Goal: Information Seeking & Learning: Learn about a topic

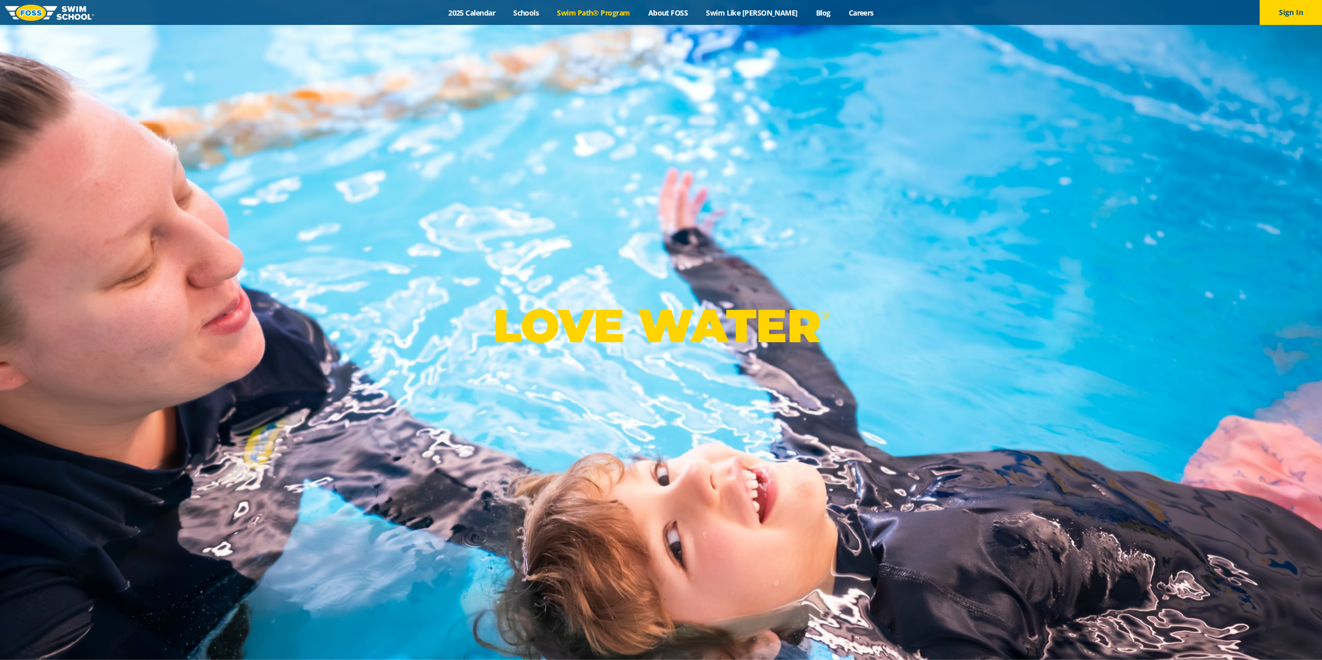
click at [625, 14] on link "Swim Path® Program" at bounding box center [593, 13] width 91 height 10
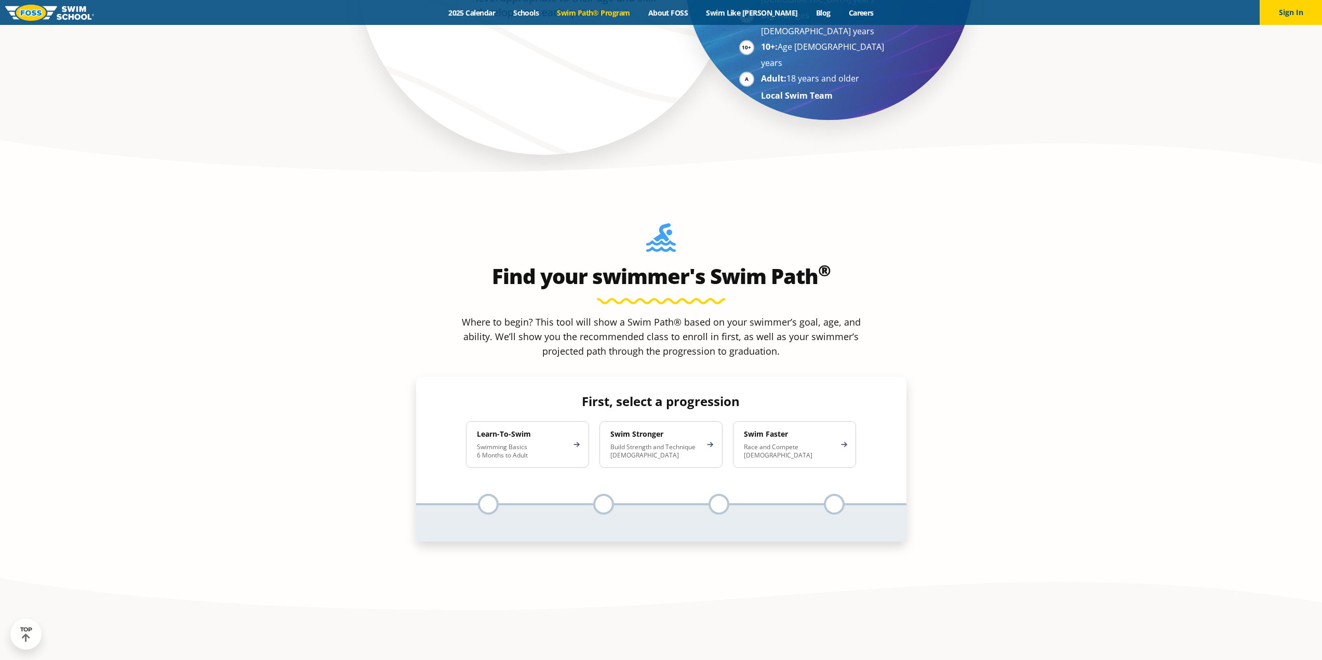
scroll to position [987, 0]
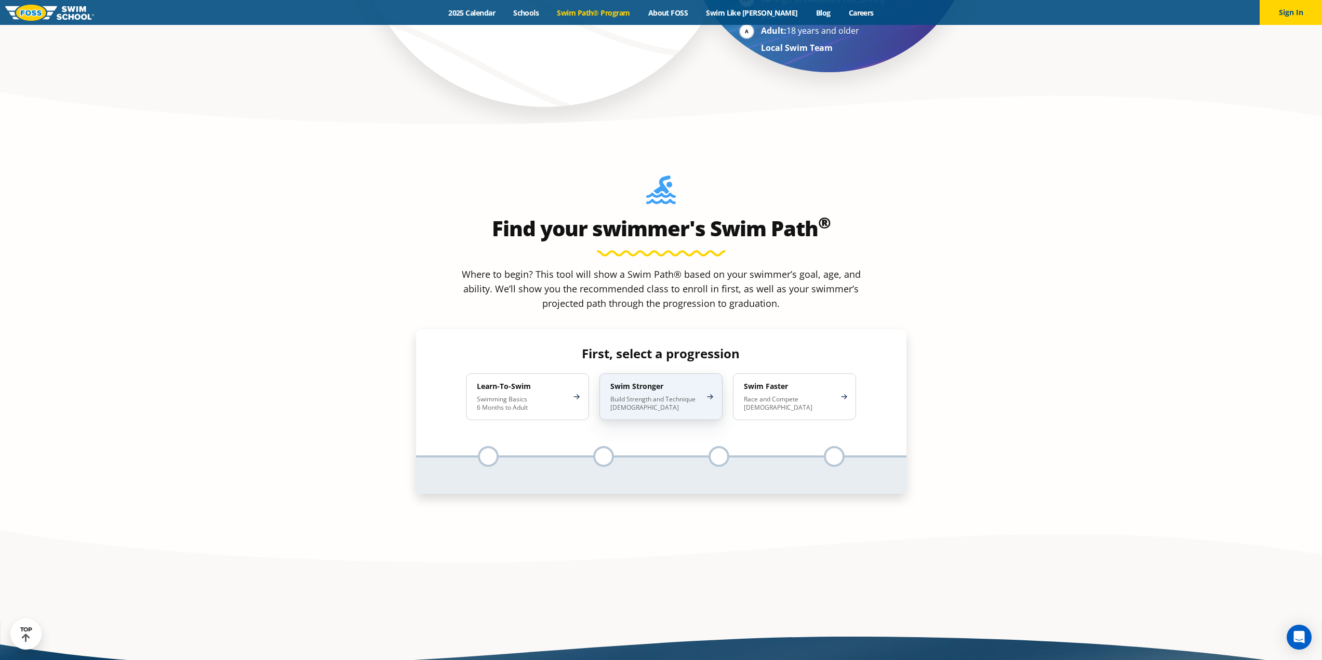
click at [654, 395] on p "Build Strength and Technique [DEMOGRAPHIC_DATA]" at bounding box center [656, 403] width 91 height 17
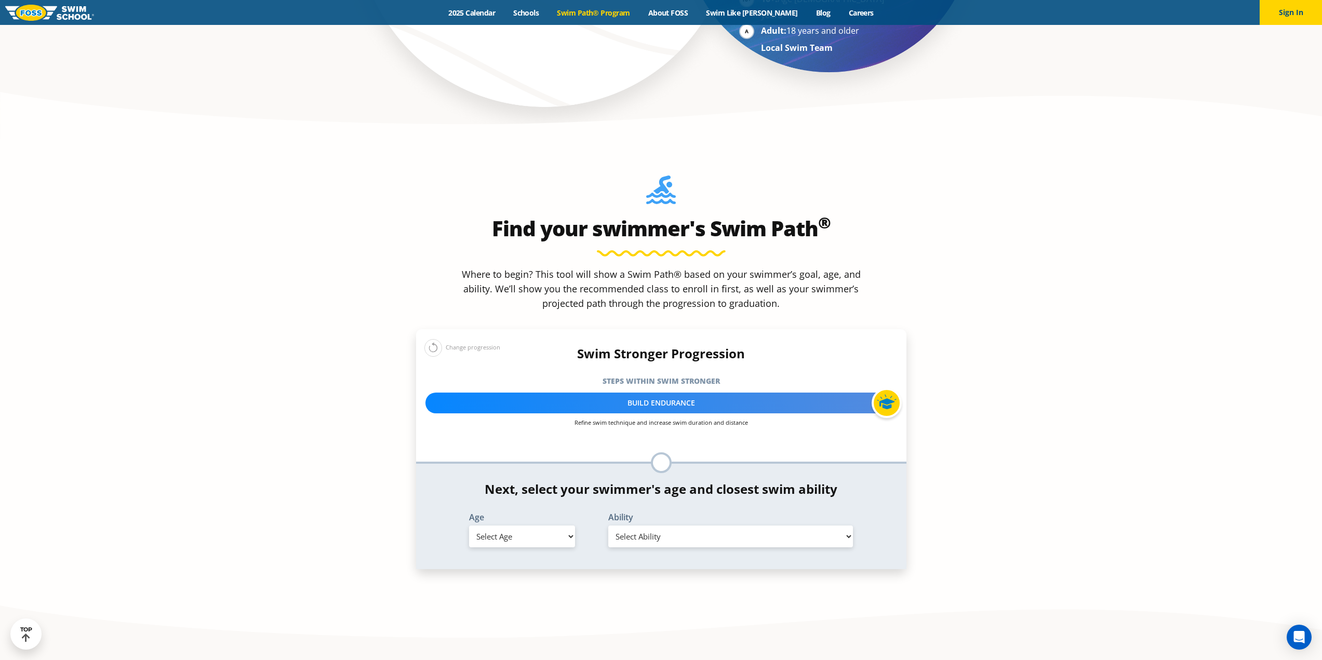
click at [568, 526] on select "Select Age [DEMOGRAPHIC_DATA] months - 1 year 1 year 2 years 3 years 4 years 5 …" at bounding box center [522, 537] width 106 height 22
select select "6-years"
click at [469, 526] on select "Select Age [DEMOGRAPHIC_DATA] months - 1 year 1 year 2 years 3 years 4 years 5 …" at bounding box center [522, 537] width 106 height 22
click at [752, 526] on select "Select Ability First in-water experience When in the water, reliant on a life j…" at bounding box center [730, 537] width 245 height 22
click at [608, 526] on select "Select Ability First in-water experience When in the water, reliant on a life j…" at bounding box center [730, 537] width 245 height 22
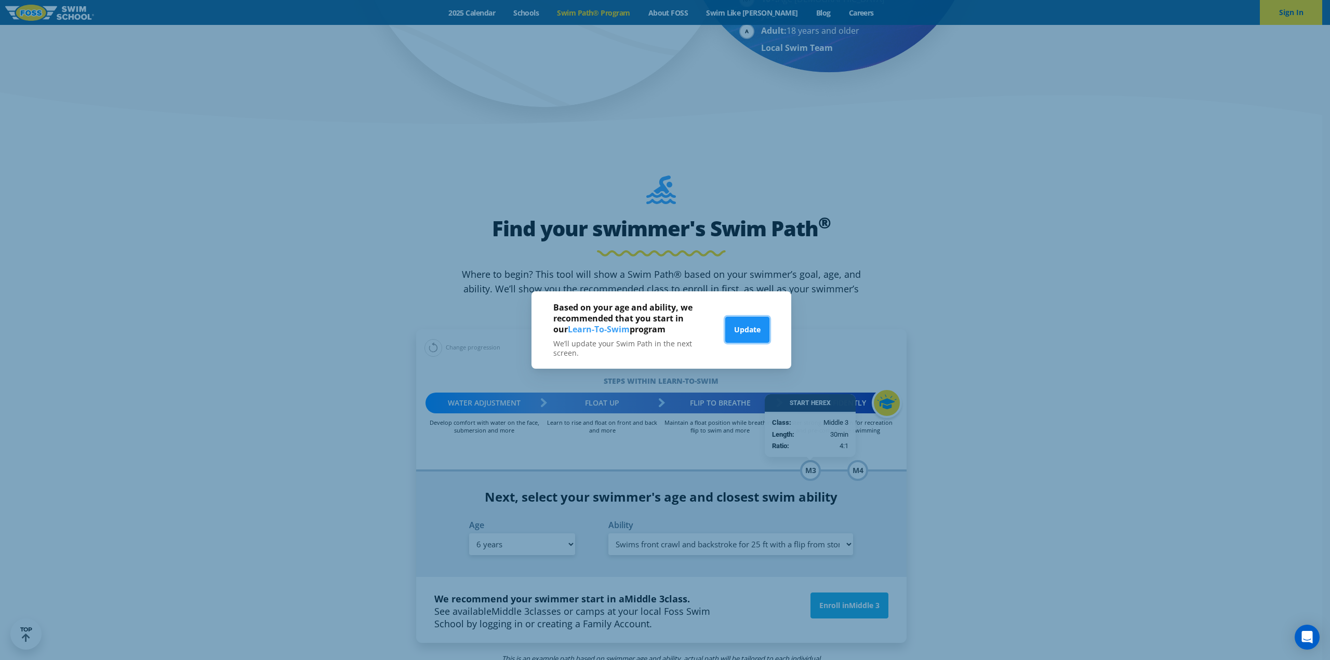
click at [754, 330] on button "Update" at bounding box center [747, 330] width 44 height 26
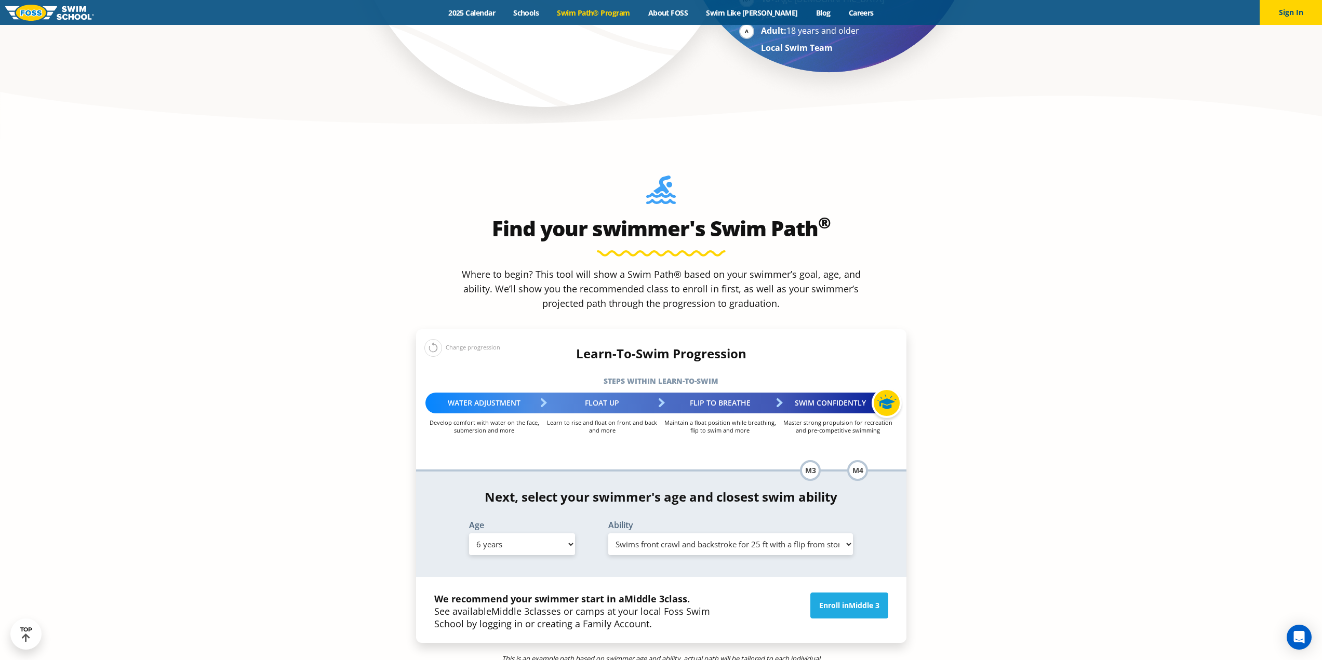
drag, startPoint x: 822, startPoint y: 321, endPoint x: 823, endPoint y: 345, distance: 24.4
click at [822, 393] on div "Swim Confidently" at bounding box center [838, 403] width 118 height 21
click at [815, 534] on select "Select Ability First in-water experience When in the water, reliant on a life j…" at bounding box center [730, 545] width 245 height 22
click at [608, 534] on select "Select Ability First in-water experience When in the water, reliant on a life j…" at bounding box center [730, 545] width 245 height 22
click at [776, 534] on select "Select Ability First in-water experience When in the water, reliant on a life j…" at bounding box center [730, 545] width 245 height 22
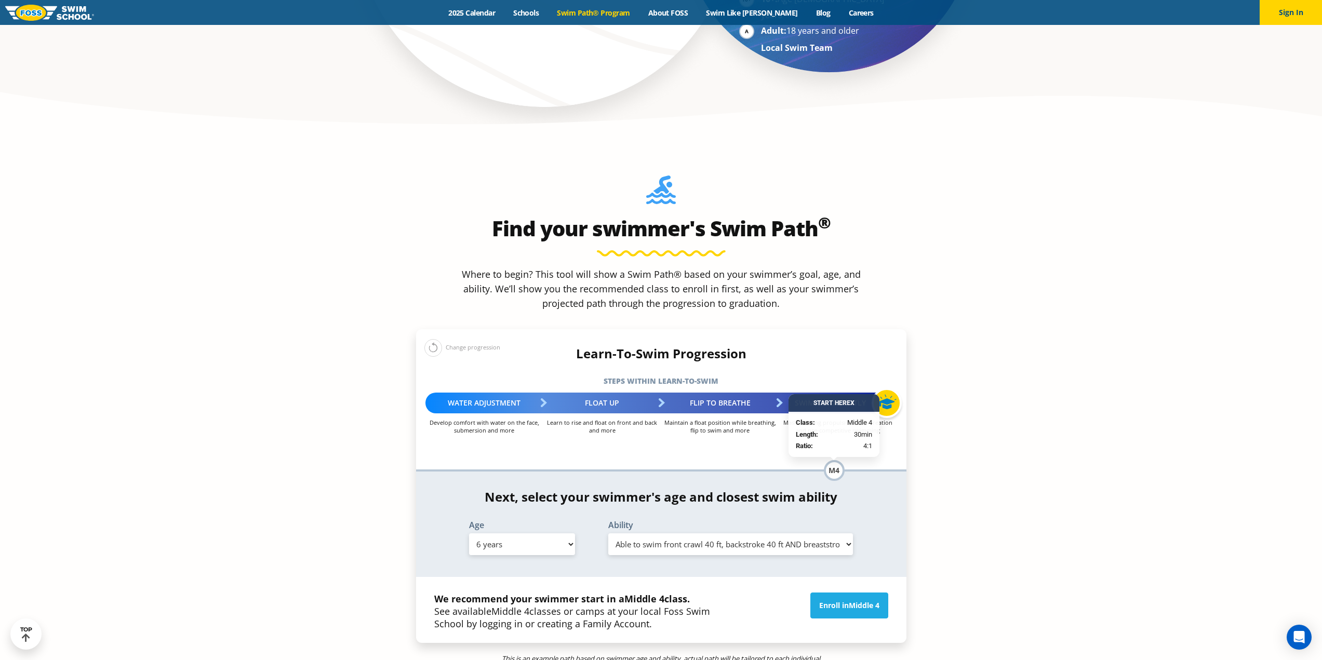
select select "6-years-able-to-swim-each-stroke---front-crawl-and-backstroke-60-ft-and-breasts…"
click at [608, 534] on select "Select Ability First in-water experience When in the water, reliant on a life j…" at bounding box center [730, 545] width 245 height 22
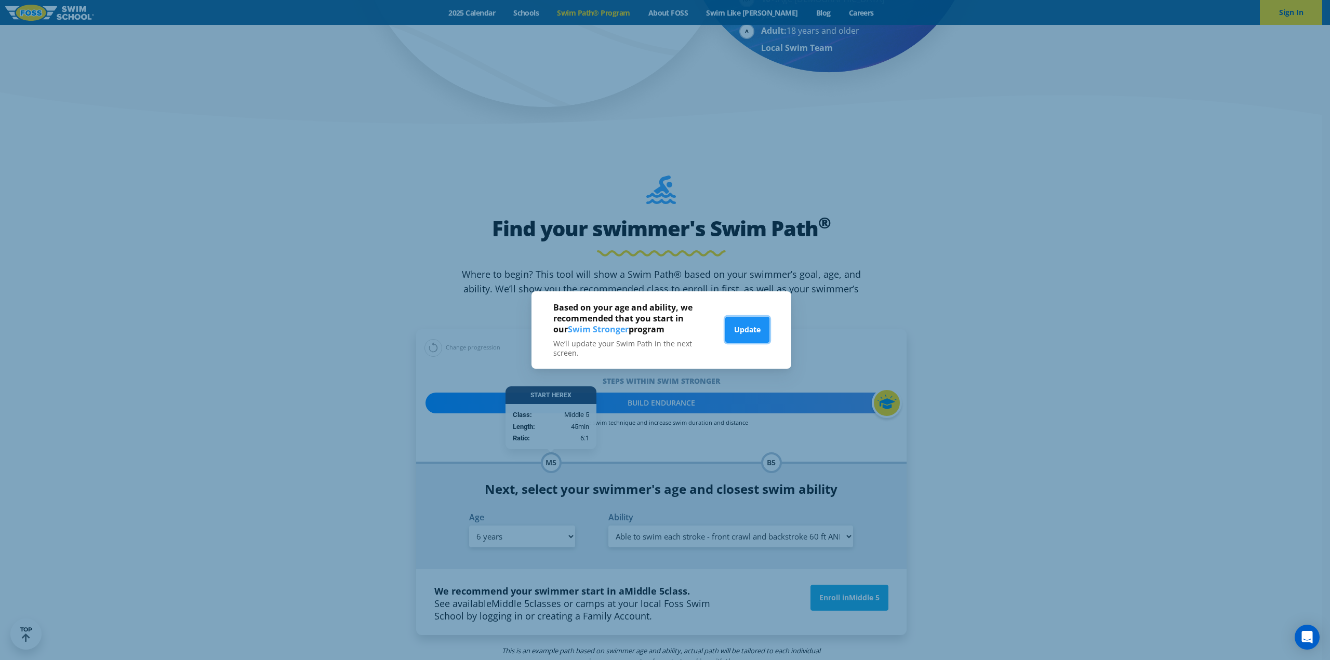
click at [753, 332] on button "Update" at bounding box center [747, 330] width 44 height 26
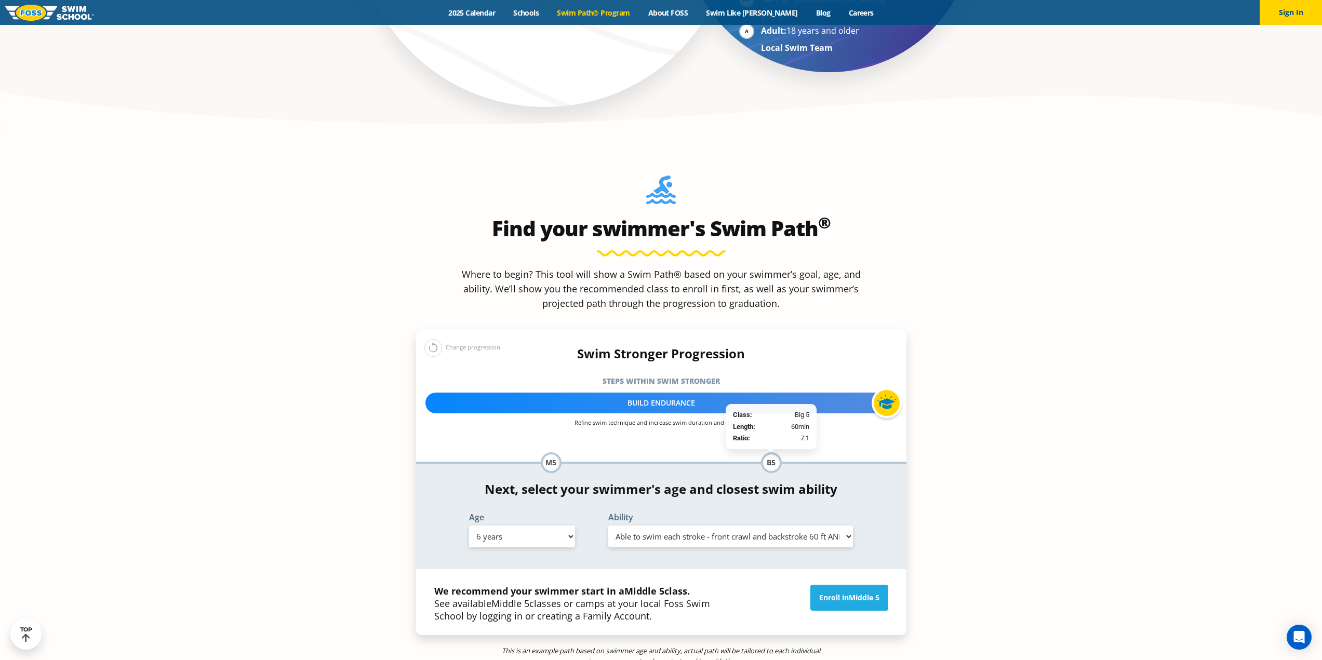
click at [775, 453] on div "B5" at bounding box center [771, 463] width 21 height 21
